Goal: Find specific page/section: Find specific page/section

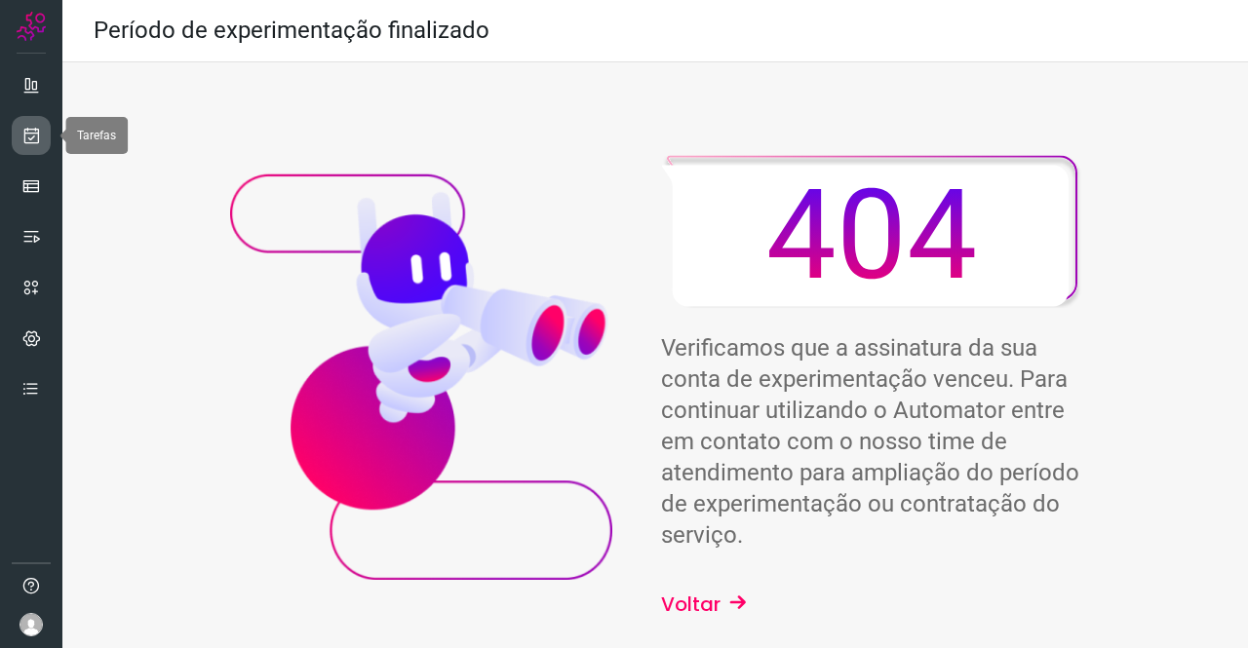
click at [31, 128] on icon at bounding box center [31, 136] width 20 height 20
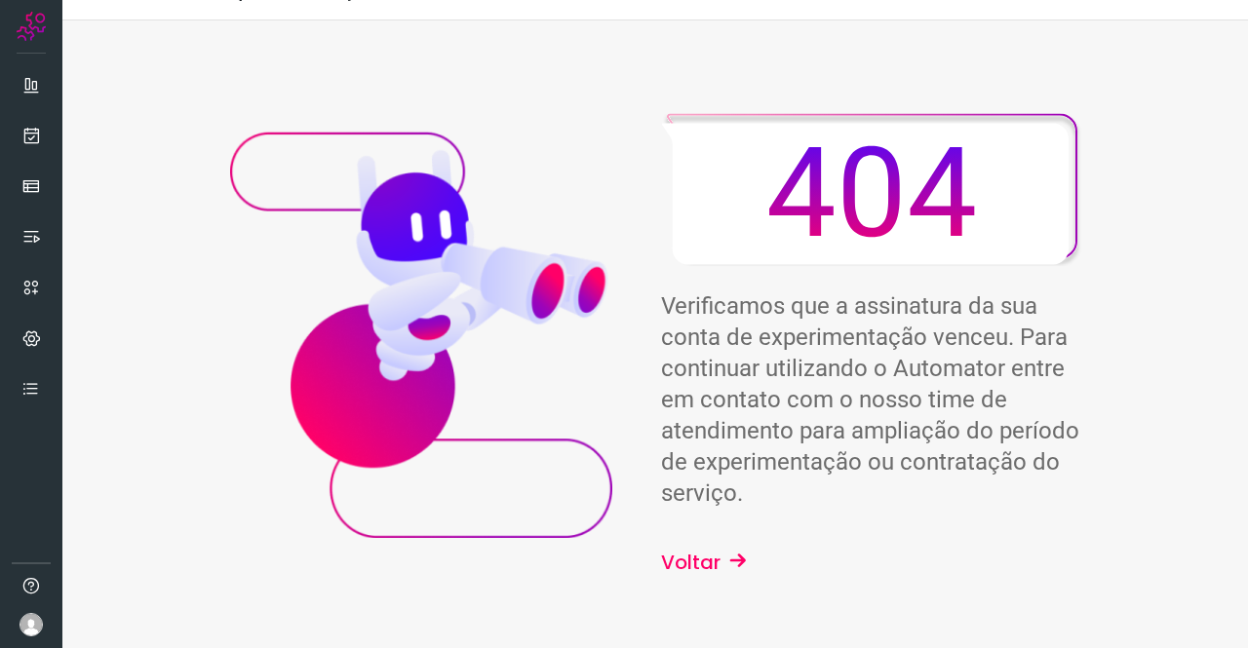
scroll to position [62, 0]
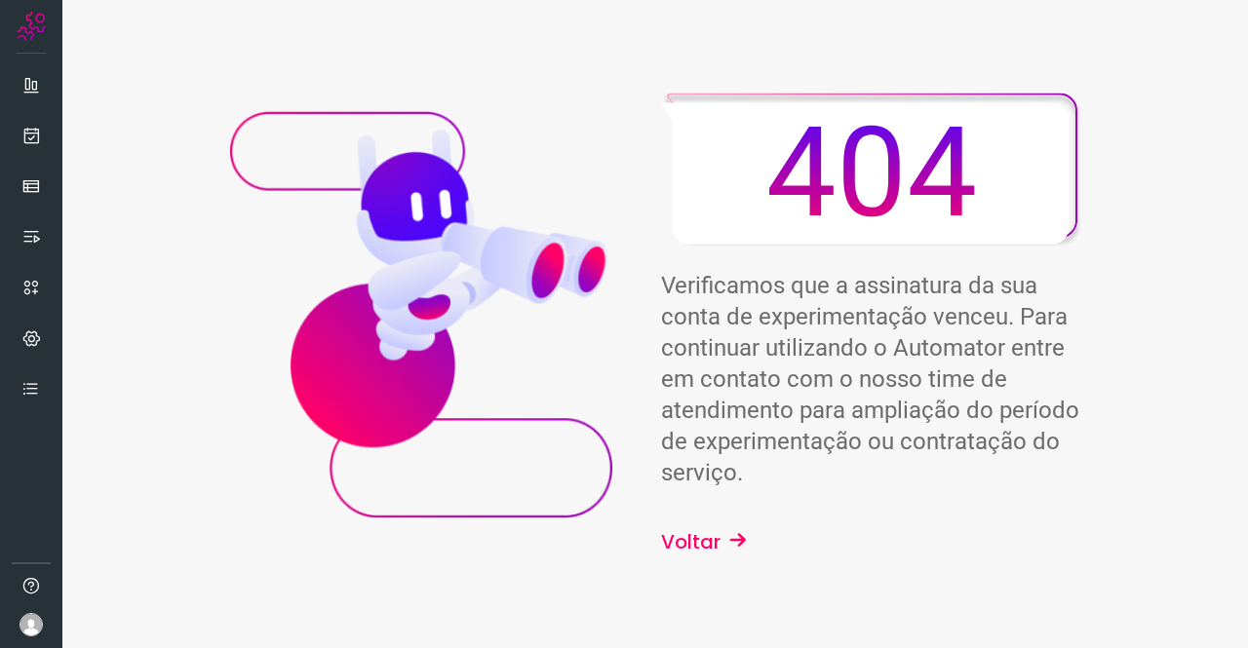
click at [725, 538] on icon at bounding box center [734, 540] width 27 height 20
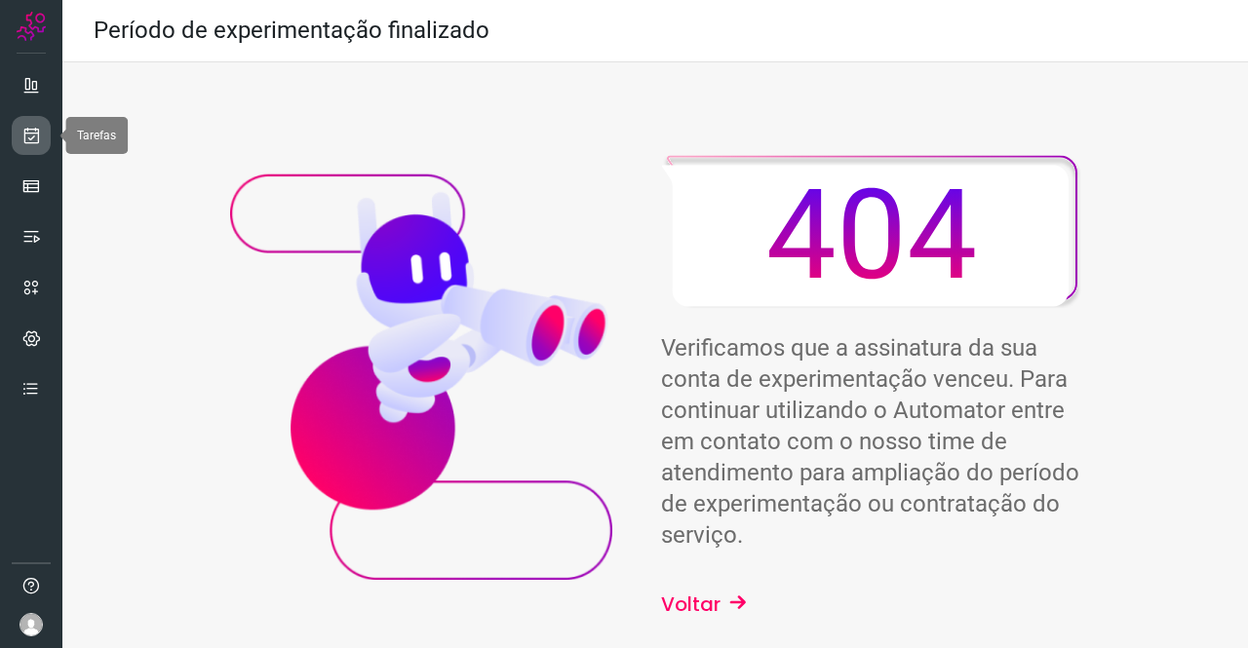
click at [29, 130] on icon at bounding box center [31, 136] width 20 height 20
